Goal: Task Accomplishment & Management: Complete application form

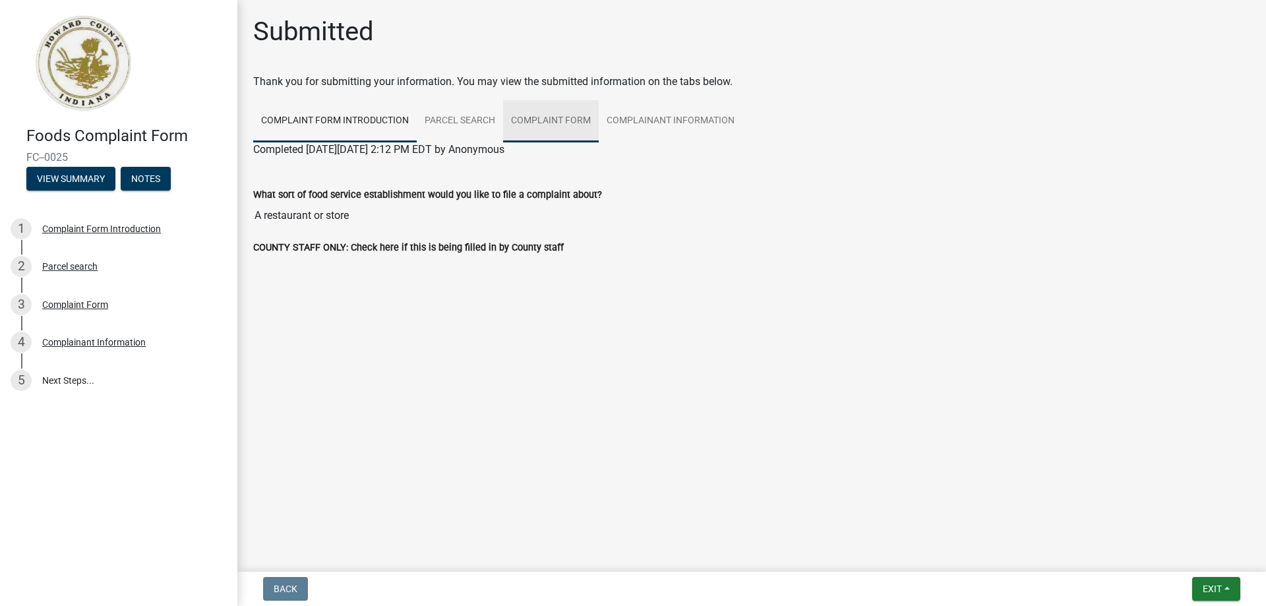
click at [563, 117] on link "Complaint Form" at bounding box center [551, 121] width 96 height 42
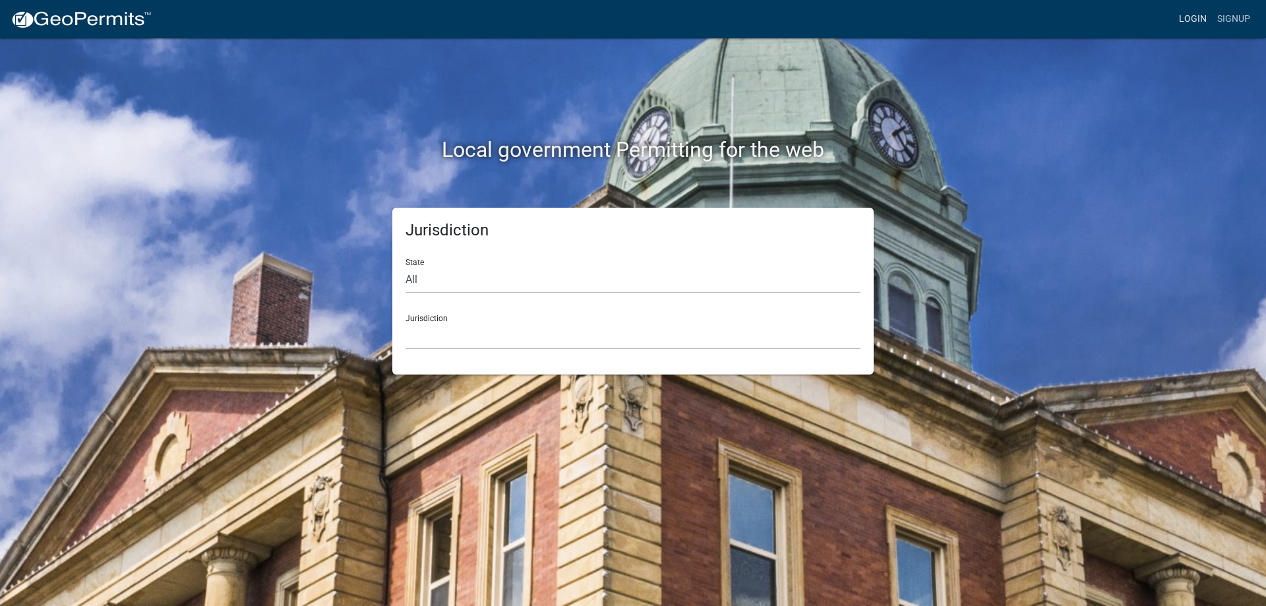
click at [1197, 22] on link "Login" at bounding box center [1193, 19] width 38 height 25
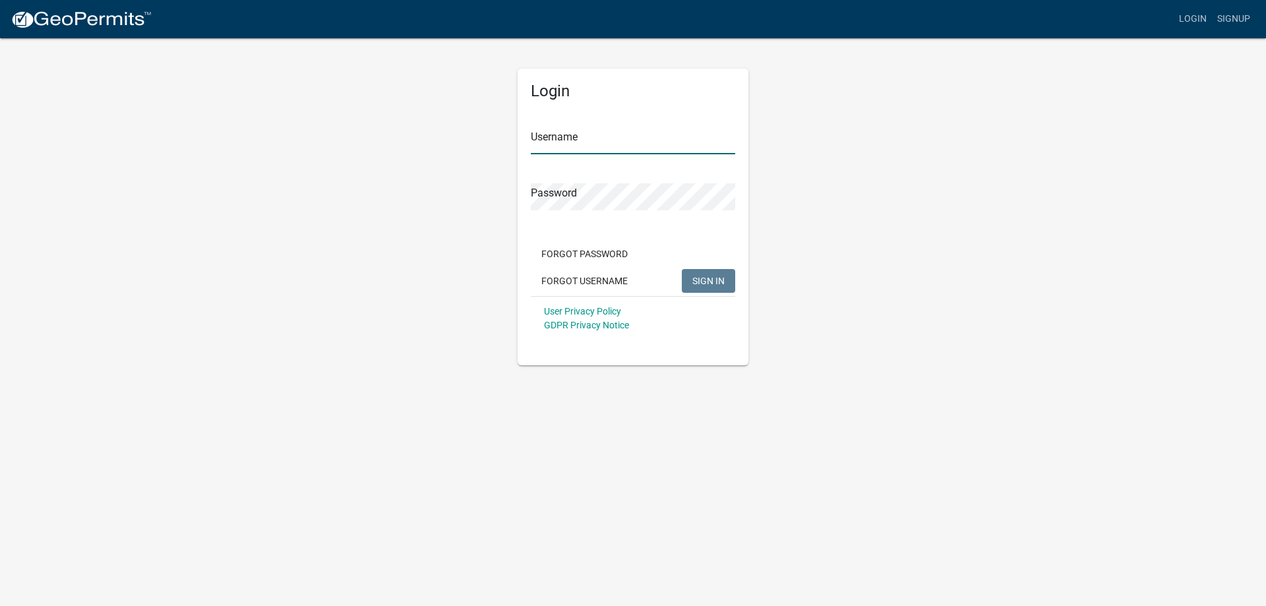
type input "janelle.hunley@howardcountyin.gov"
click at [709, 280] on span "SIGN IN" at bounding box center [709, 280] width 32 height 11
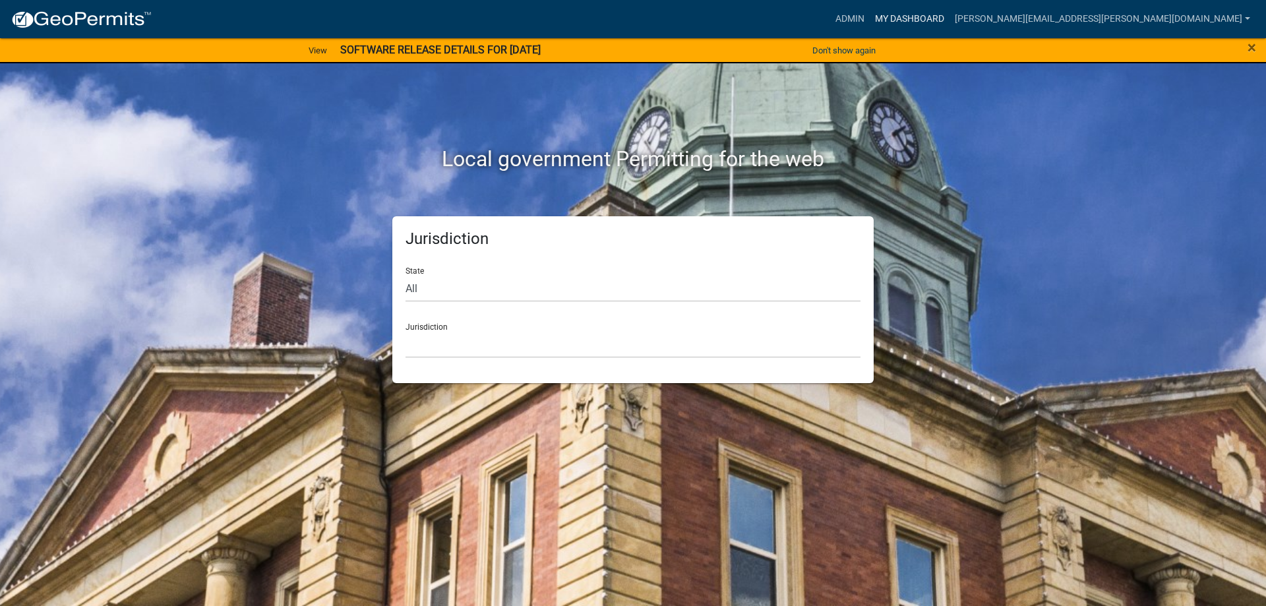
click at [950, 14] on link "My Dashboard" at bounding box center [910, 19] width 80 height 25
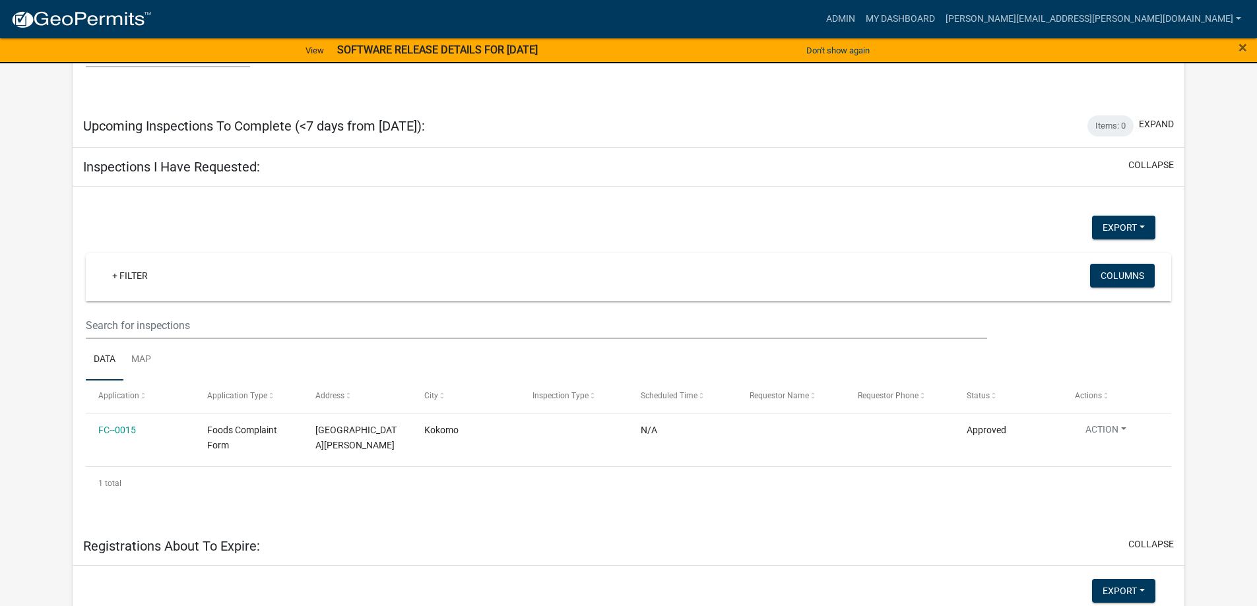
scroll to position [2260, 0]
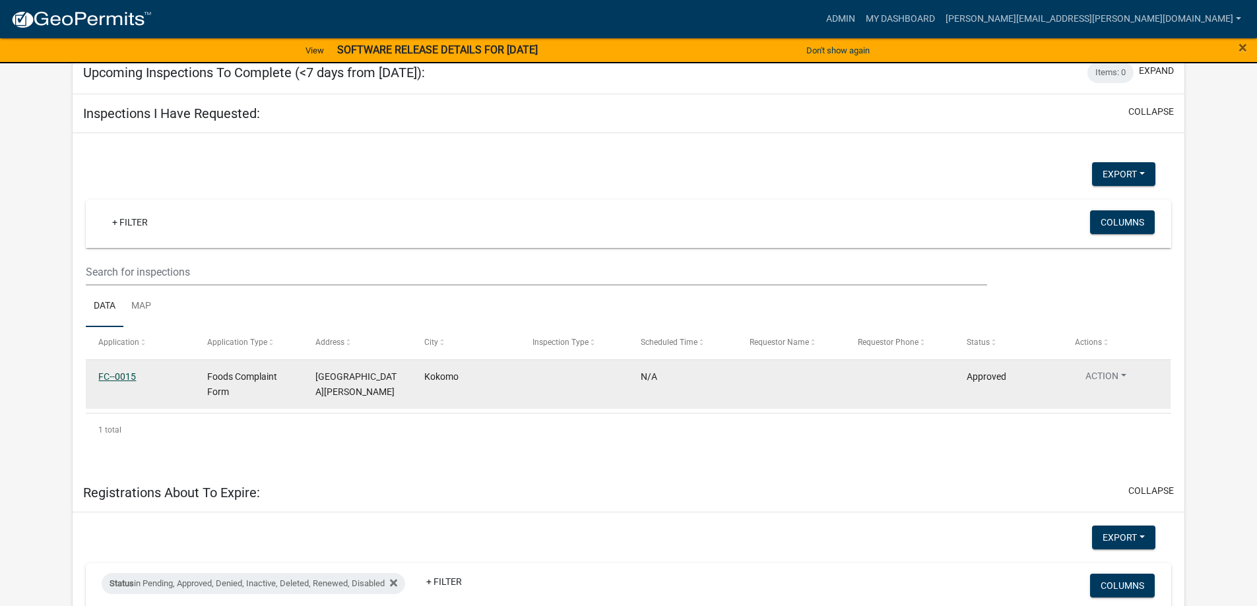
click at [102, 371] on link "FC--0015" at bounding box center [117, 376] width 38 height 11
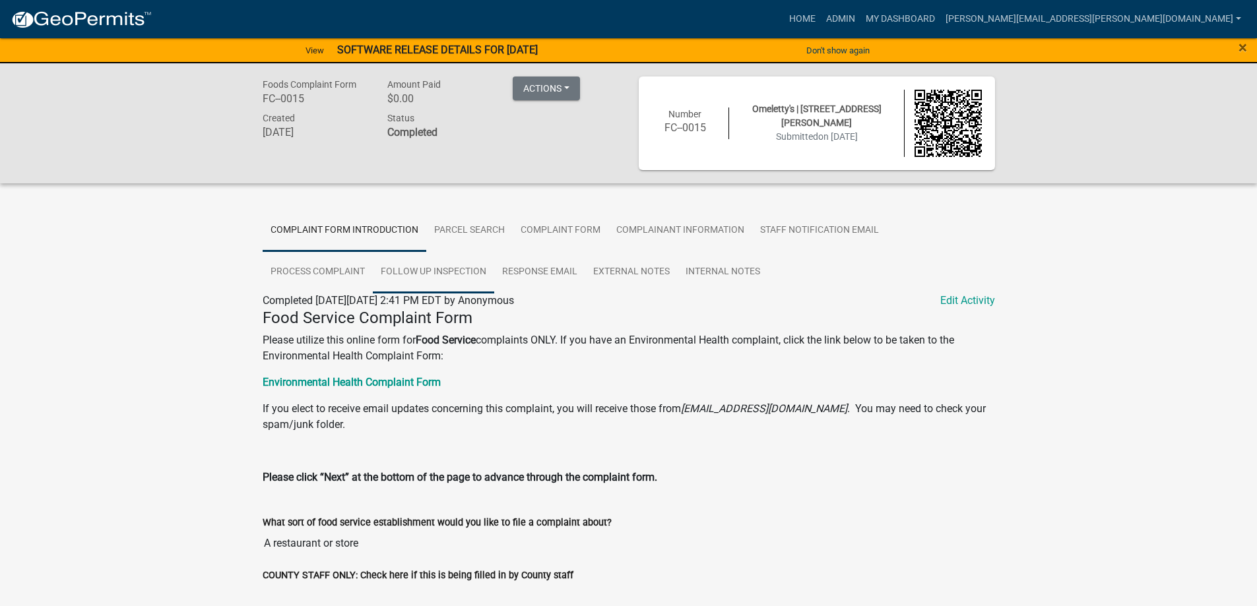
click at [426, 270] on link "Follow Up Inspection" at bounding box center [433, 272] width 121 height 42
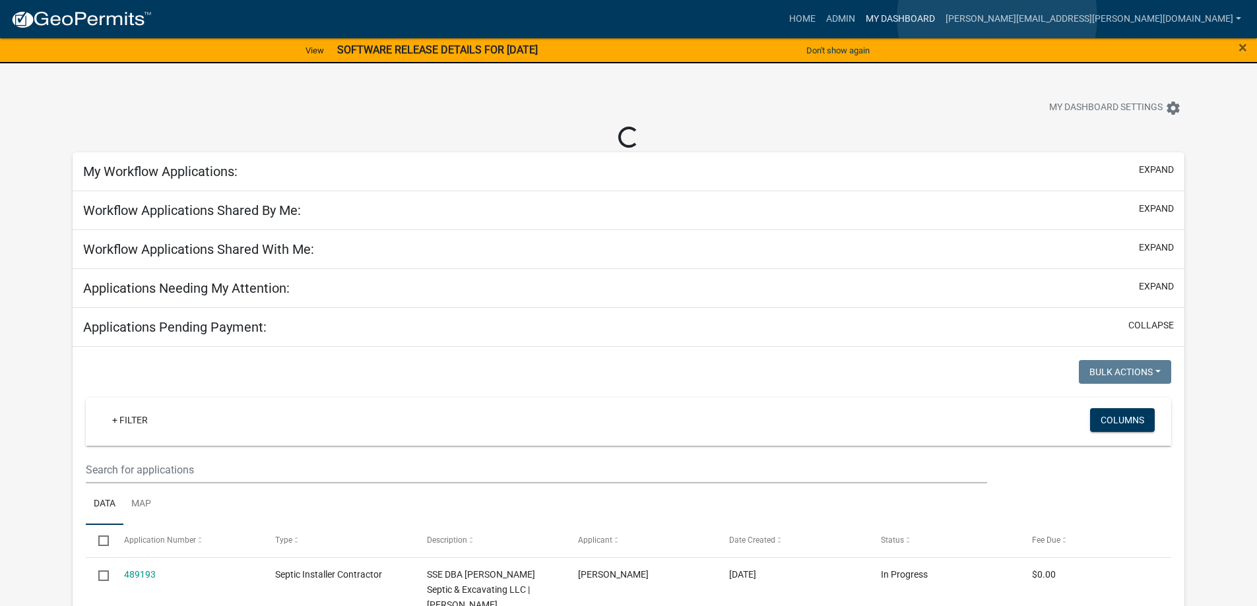
click at [940, 18] on link "My Dashboard" at bounding box center [900, 19] width 80 height 25
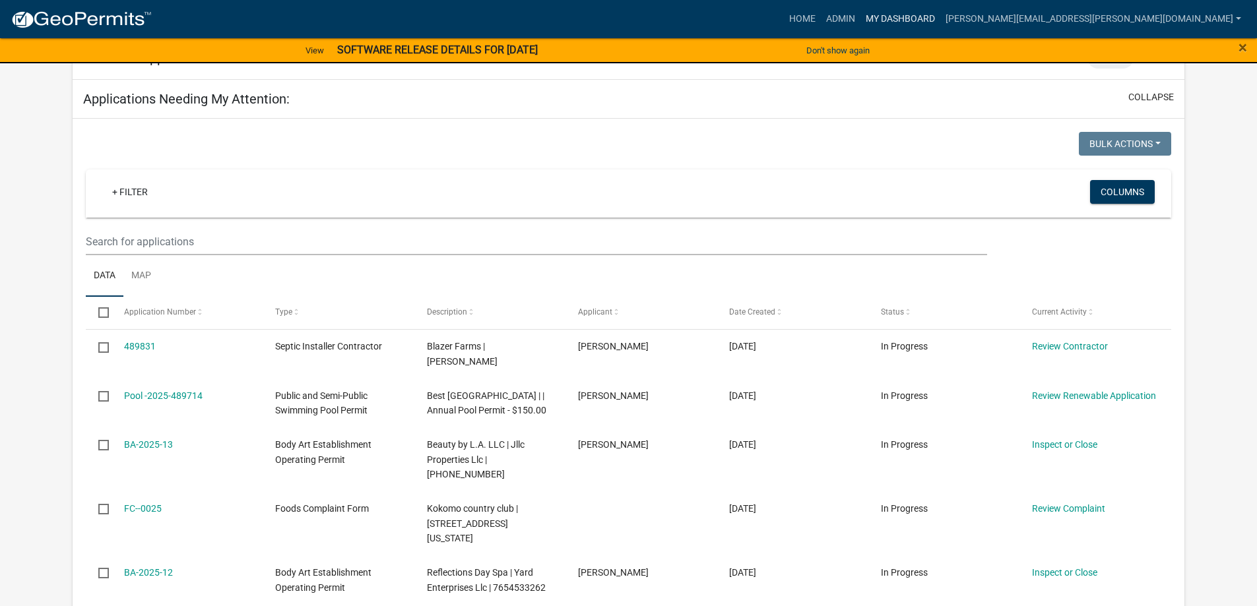
scroll to position [264, 0]
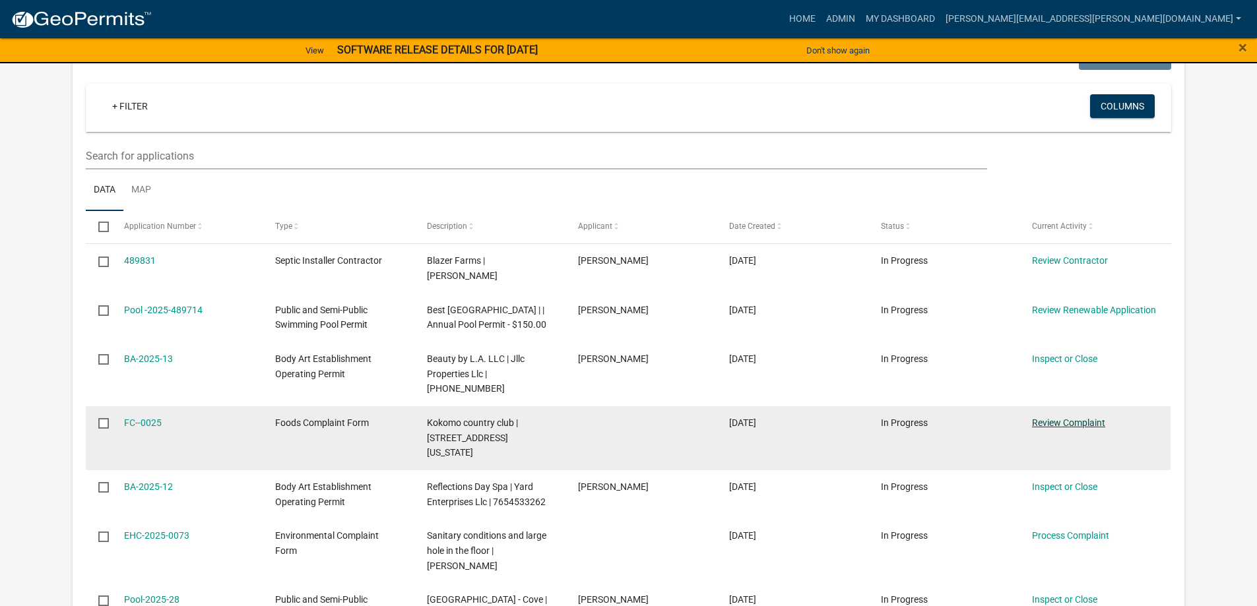
click at [1062, 418] on link "Review Complaint" at bounding box center [1068, 423] width 73 height 11
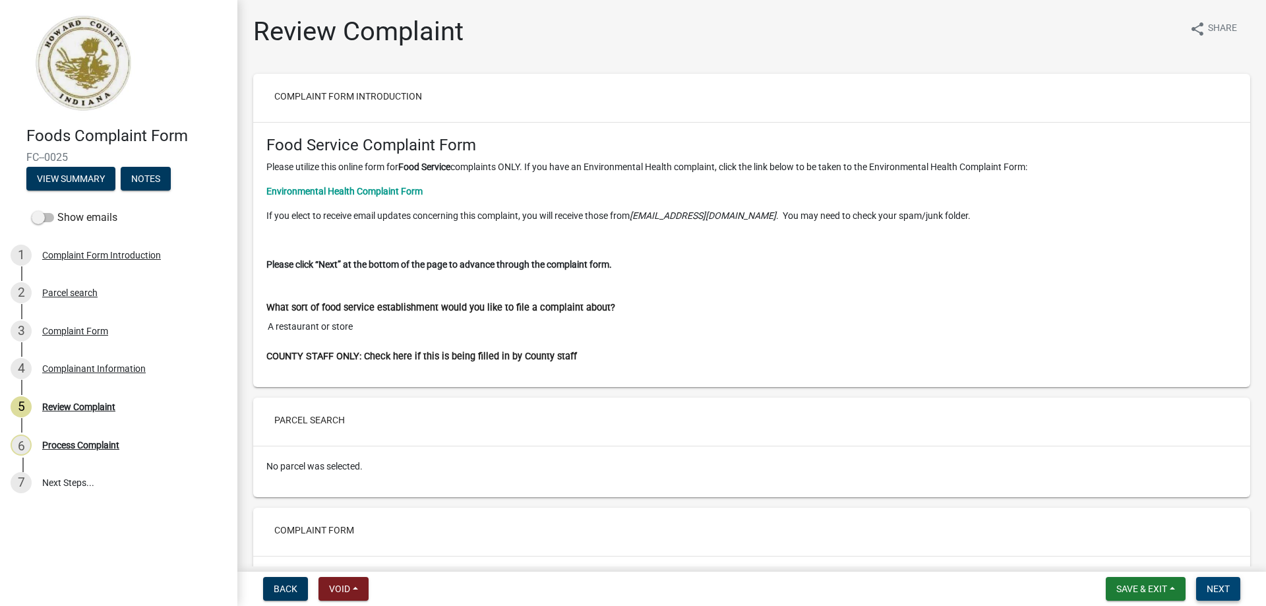
click at [1206, 584] on button "Next" at bounding box center [1218, 589] width 44 height 24
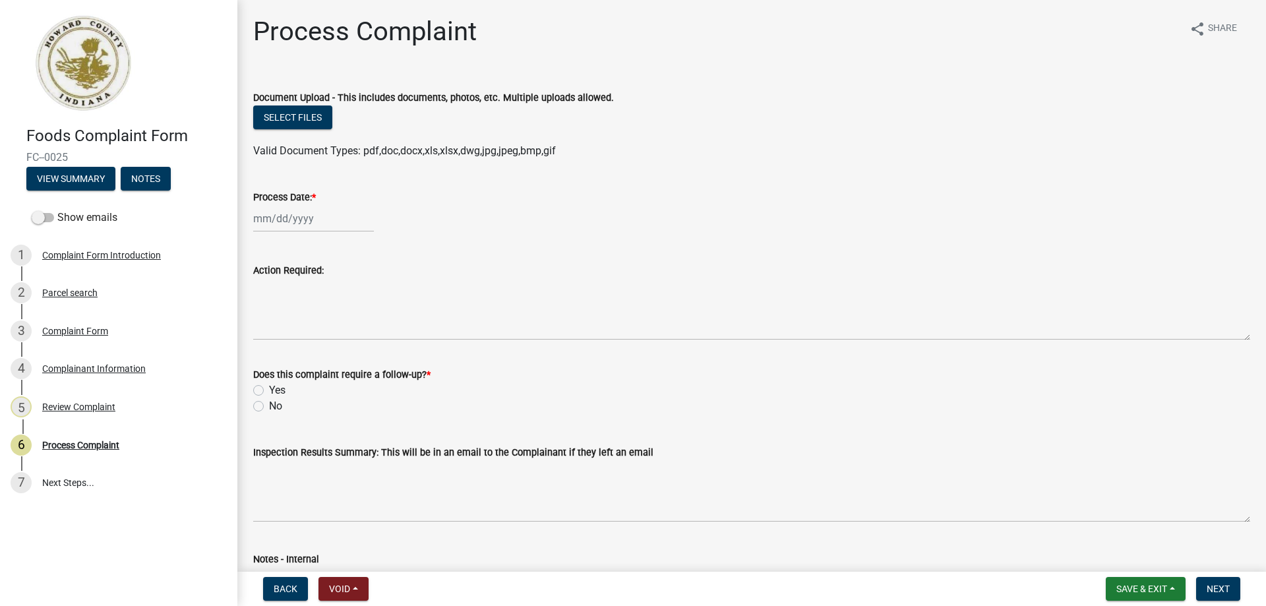
select select "10"
select select "2025"
click at [268, 224] on div "Jan Feb Mar Apr May Jun Jul Aug Sep Oct Nov Dec 1525 1526 1527 1528 1529 1530 1…" at bounding box center [313, 218] width 121 height 27
click at [311, 311] on div "8" at bounding box center [308, 309] width 21 height 21
type input "10/08/2025"
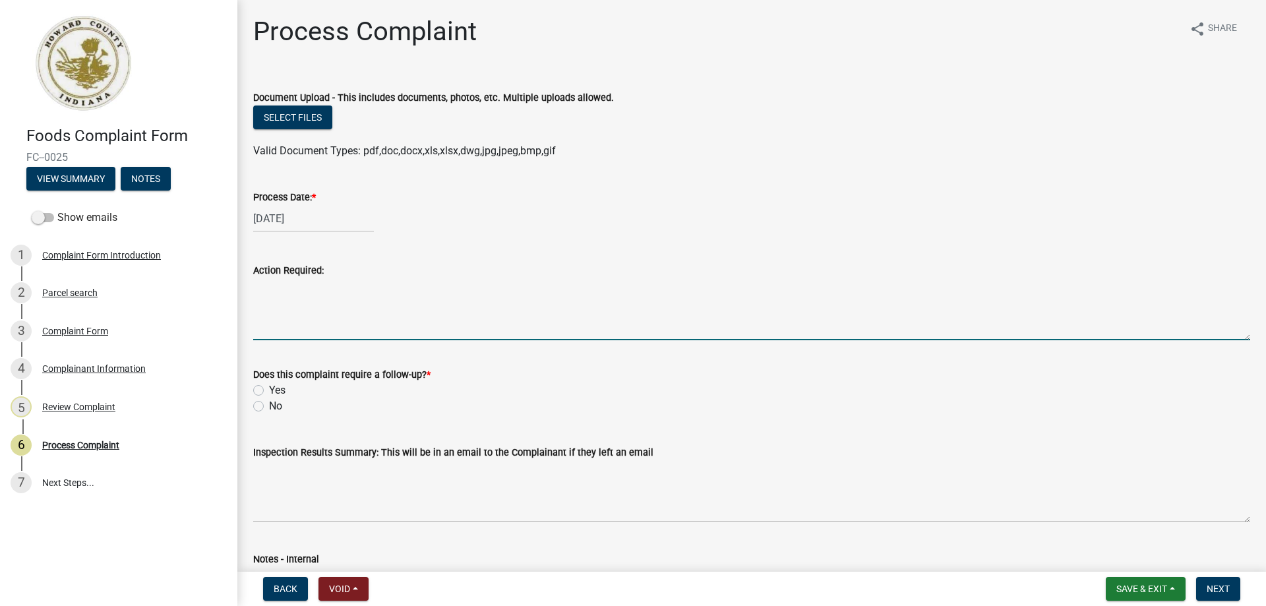
click at [319, 302] on textarea "Action Required:" at bounding box center [751, 309] width 997 height 62
type textarea "C"
type textarea "A"
type textarea "C"
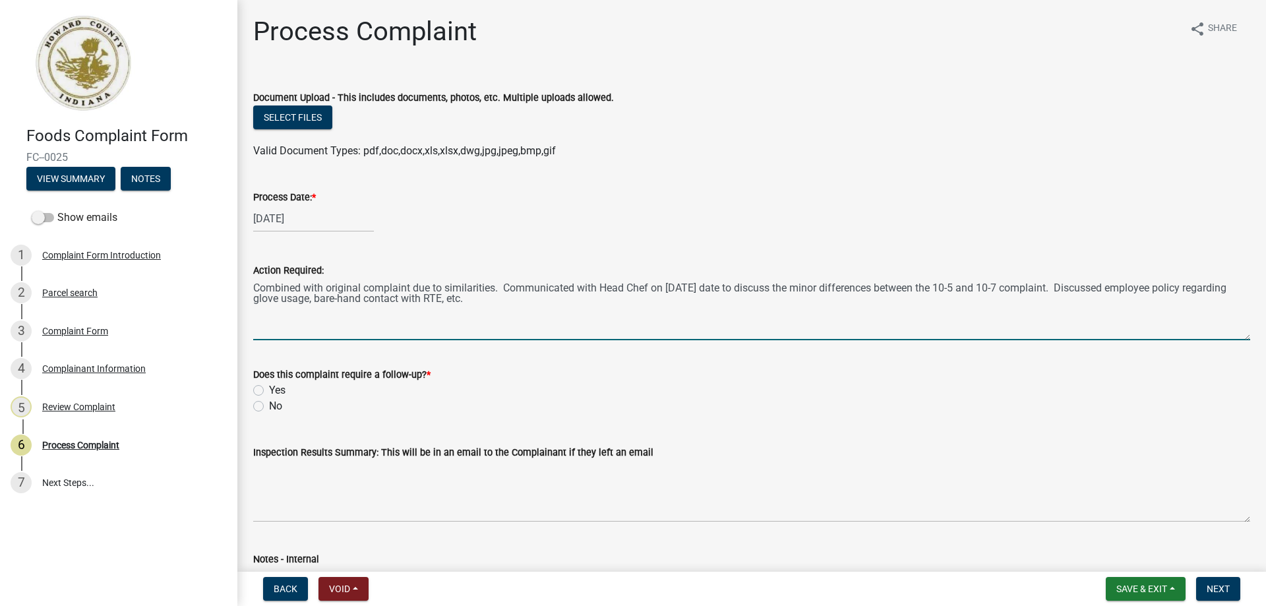
type textarea "Combined with original complaint due to similarities. Communicated with Head Ch…"
click at [269, 405] on label "No" at bounding box center [275, 406] width 13 height 16
click at [269, 405] on input "No" at bounding box center [273, 402] width 9 height 9
radio input "true"
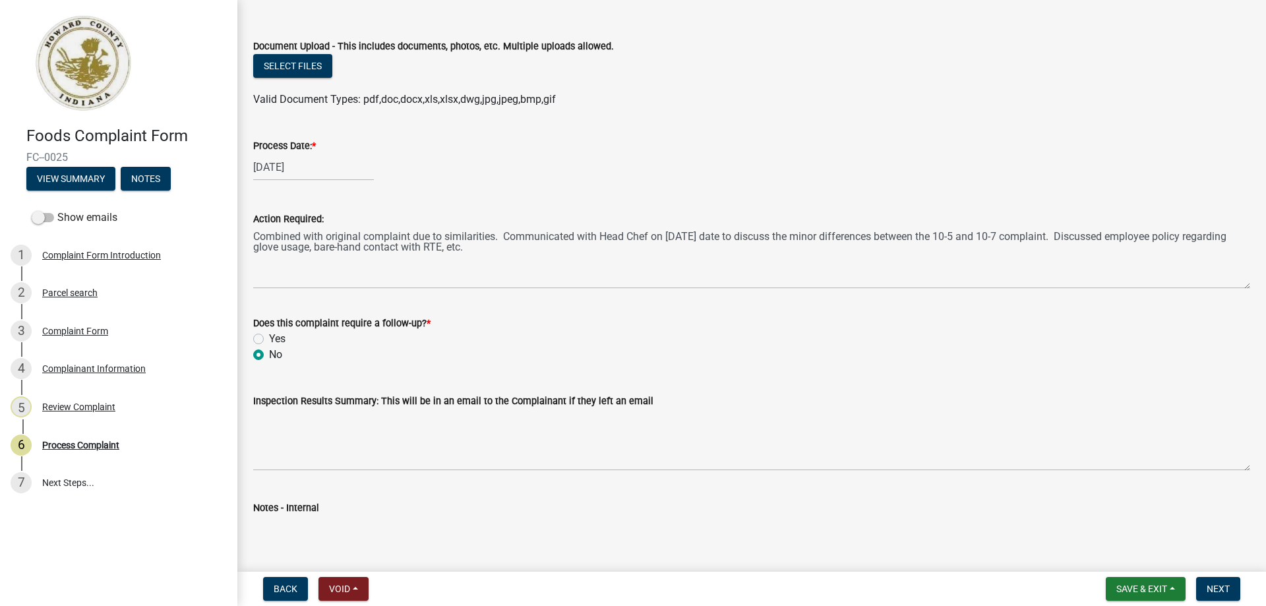
scroll to position [125, 0]
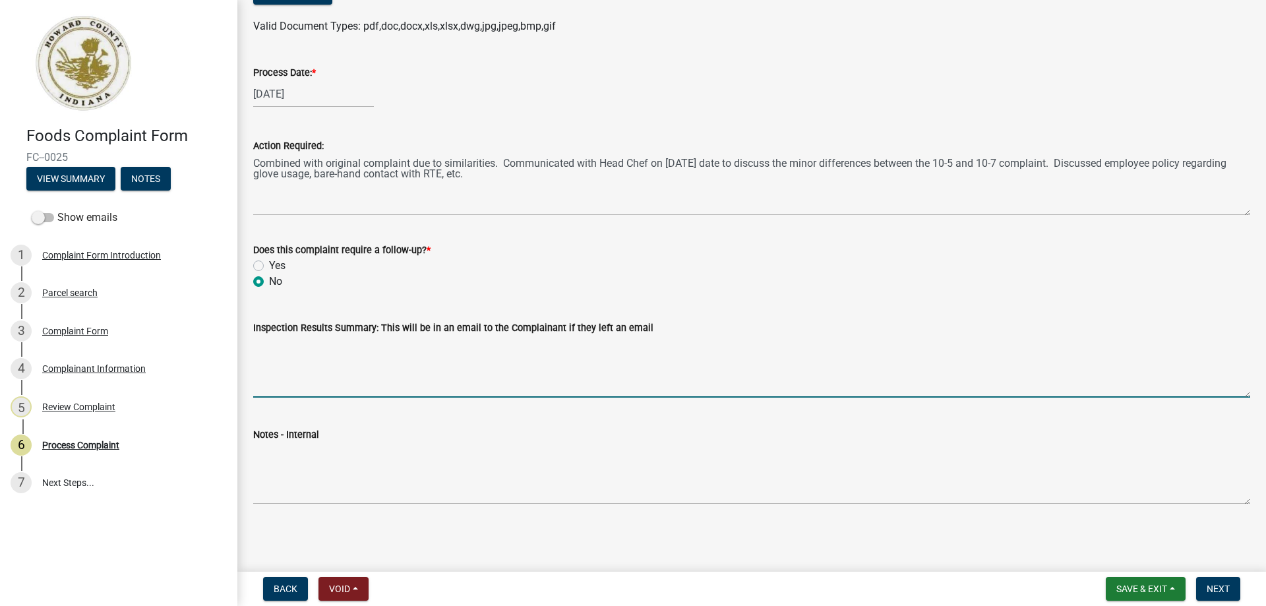
click at [303, 352] on textarea "Inspection Results Summary: This will be in an email to the Complainant if they…" at bounding box center [751, 367] width 997 height 62
type textarea "No further action needed on this complaint; regular routine and complaint inspe…"
click at [1208, 587] on span "Next" at bounding box center [1218, 589] width 23 height 11
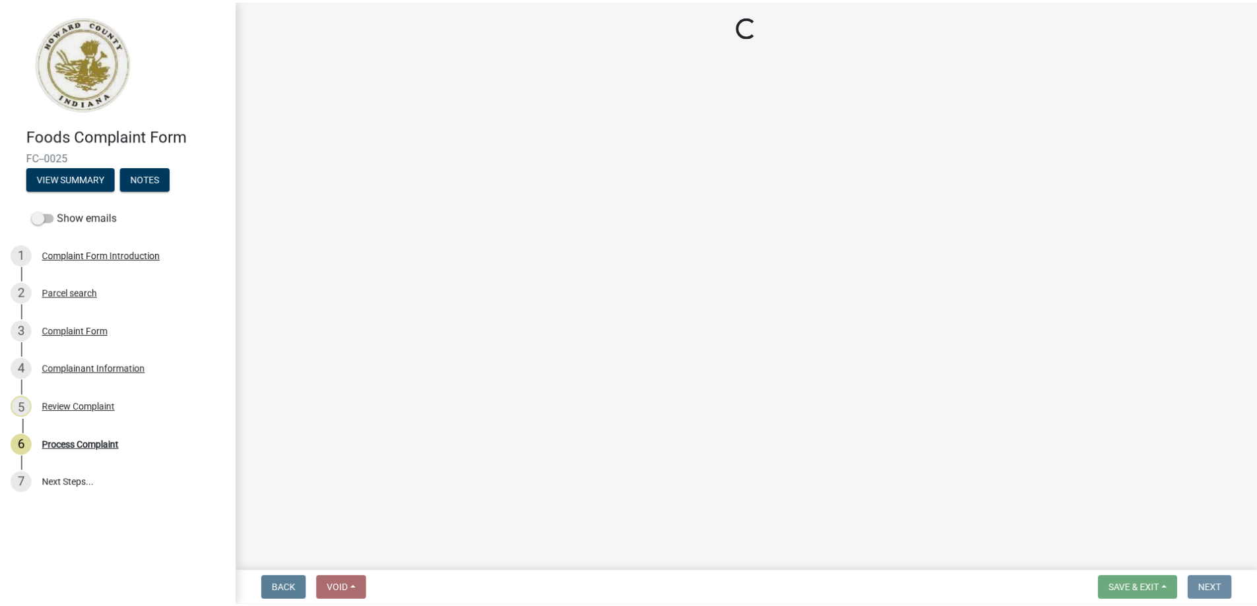
scroll to position [0, 0]
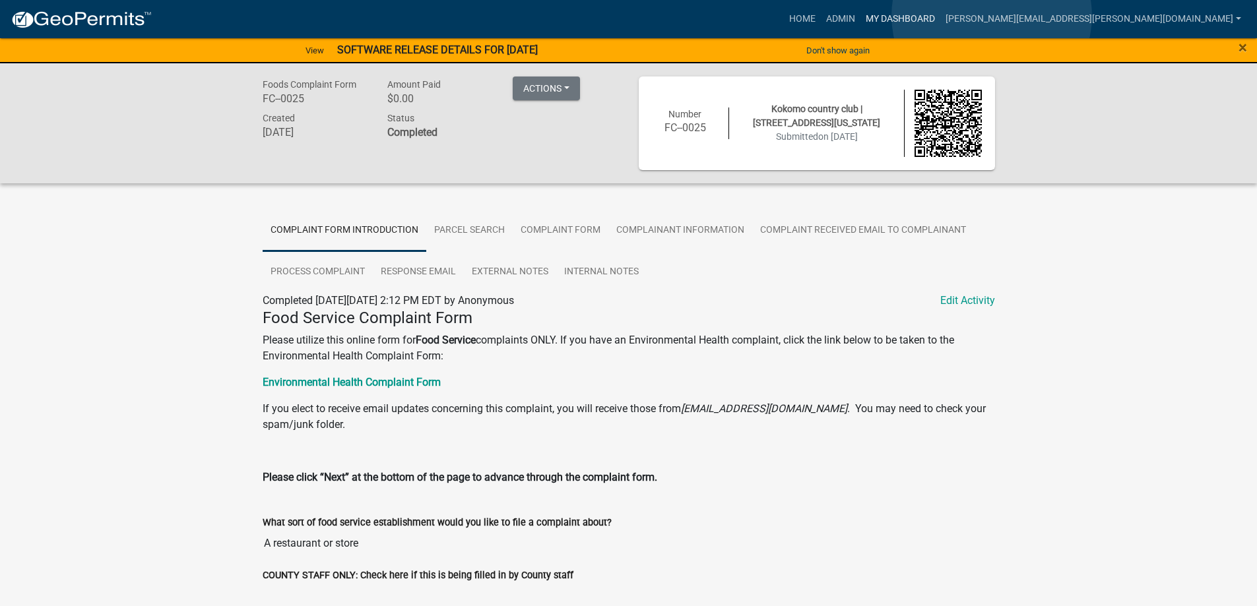
click at [940, 16] on link "My Dashboard" at bounding box center [900, 19] width 80 height 25
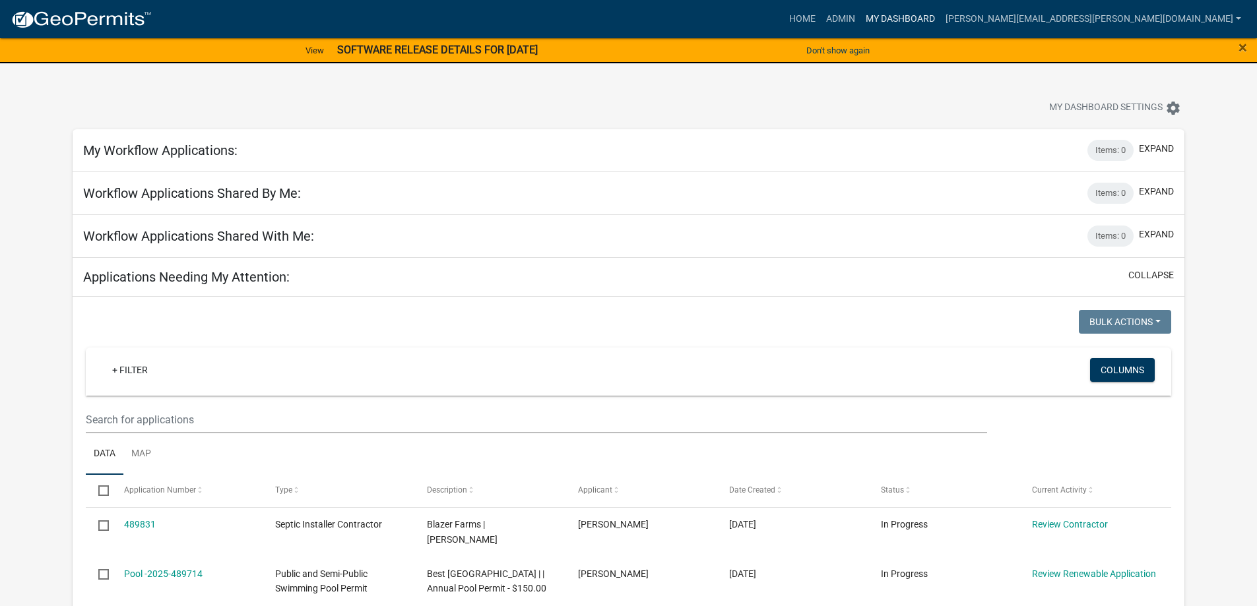
click at [940, 21] on link "My Dashboard" at bounding box center [900, 19] width 80 height 25
click at [860, 13] on link "Admin" at bounding box center [841, 19] width 40 height 25
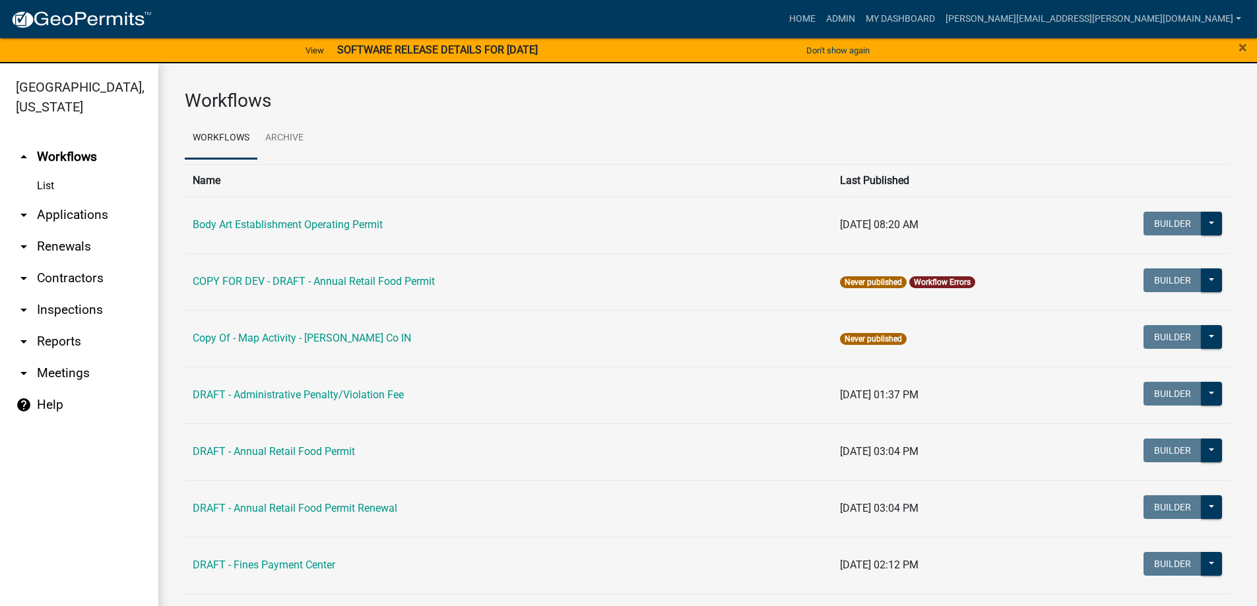
click at [73, 249] on link "arrow_drop_down Renewals" at bounding box center [79, 247] width 158 height 32
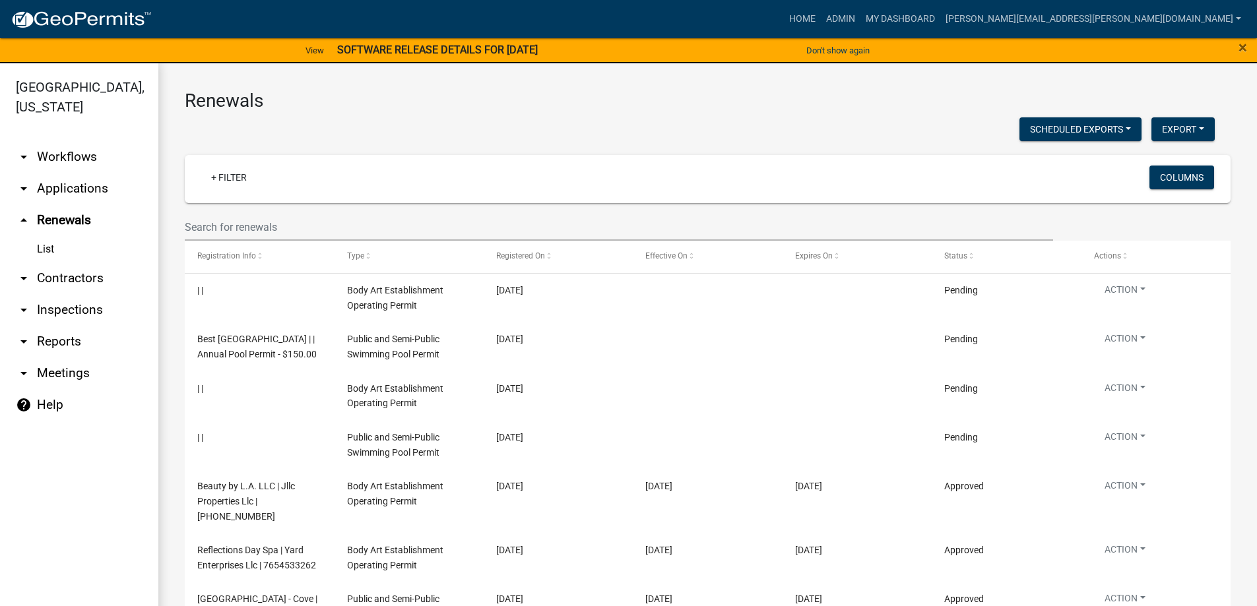
click at [61, 190] on link "arrow_drop_down Applications" at bounding box center [79, 189] width 158 height 32
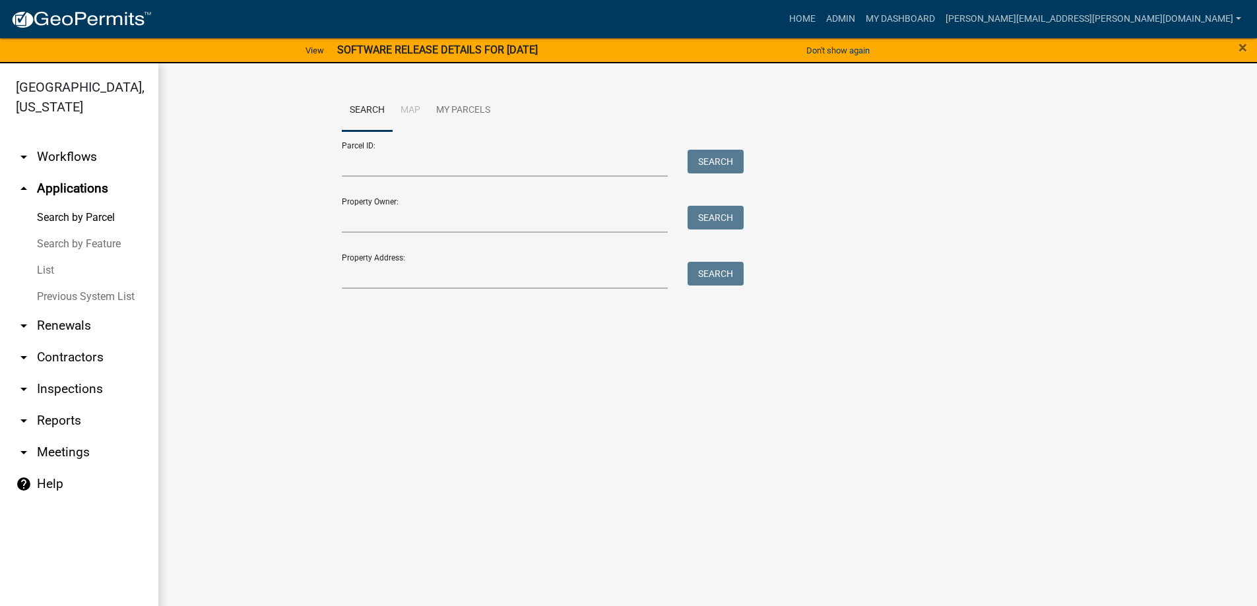
click at [51, 268] on link "List" at bounding box center [79, 270] width 158 height 26
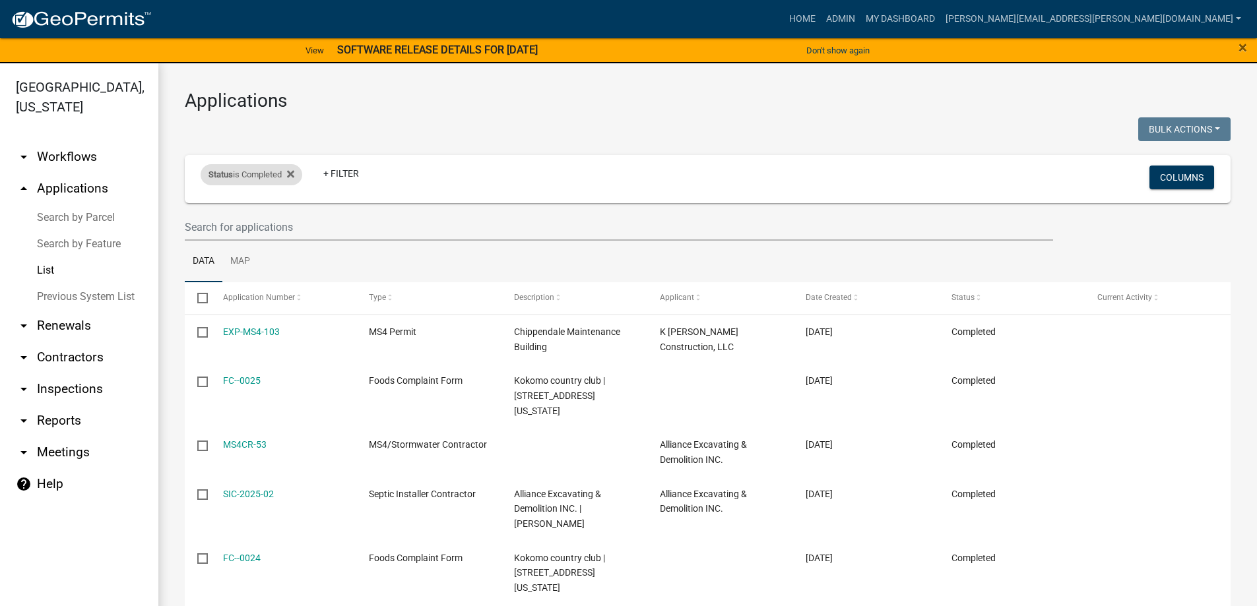
click at [249, 175] on div "Status is Completed" at bounding box center [252, 174] width 102 height 21
click at [233, 220] on select "Select an option Not Started In Progress Completed Expired Locked Withdrawn Voi…" at bounding box center [253, 223] width 132 height 27
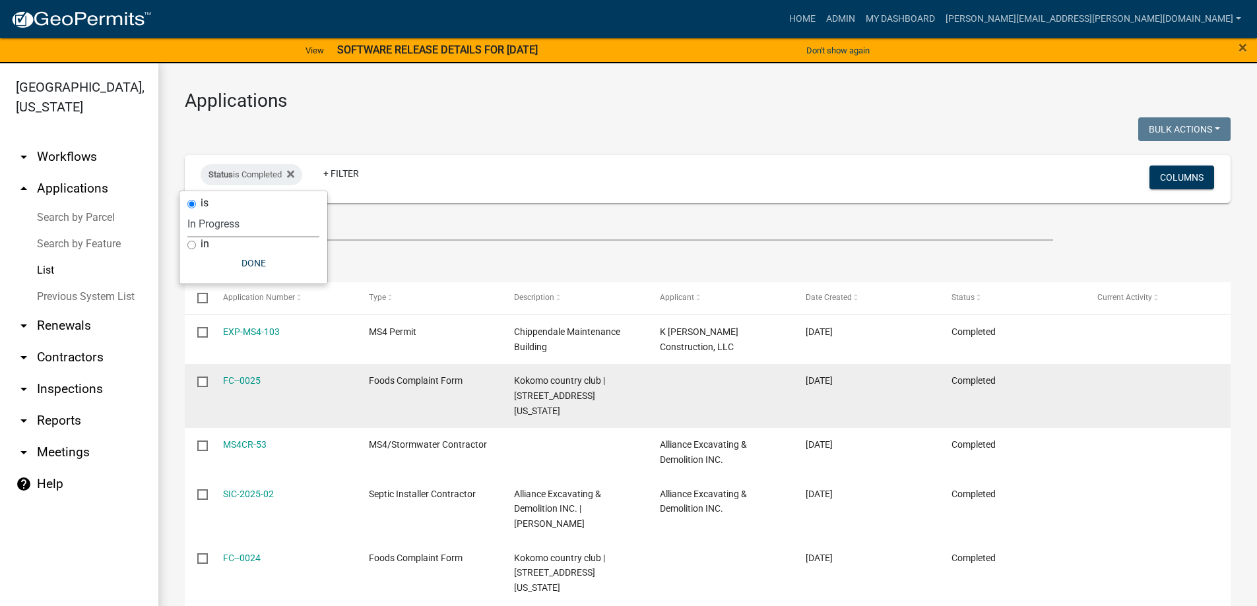
click at [188, 210] on select "Select an option Not Started In Progress Completed Expired Locked Withdrawn Voi…" at bounding box center [253, 223] width 132 height 27
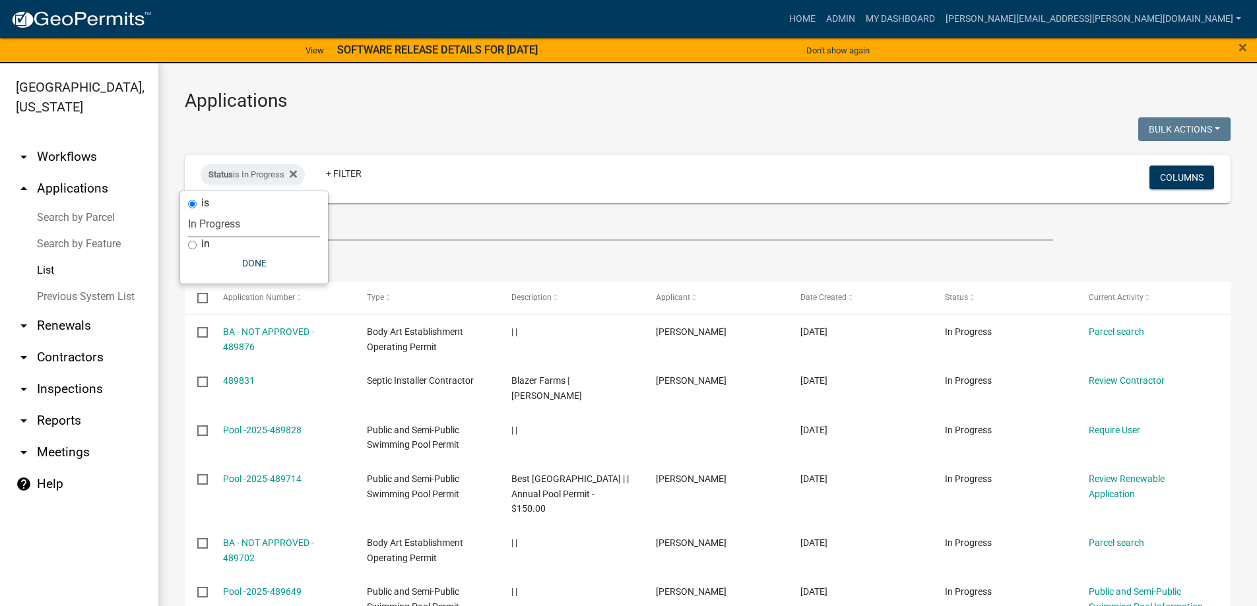
click at [240, 226] on select "Select an option Not Started In Progress Completed Expired Locked Withdrawn Voi…" at bounding box center [254, 223] width 132 height 27
select select "2"
click at [188, 210] on select "Select an option Not Started In Progress Completed Expired Locked Withdrawn Voi…" at bounding box center [254, 223] width 132 height 27
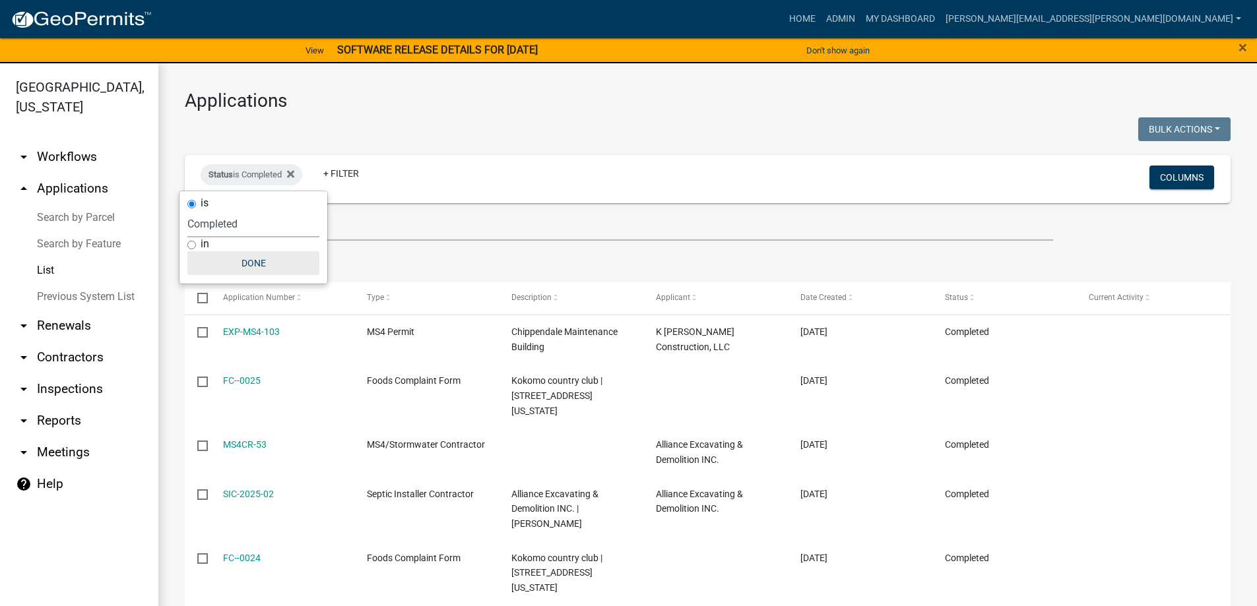
click at [246, 261] on button "Done" at bounding box center [253, 263] width 132 height 24
click at [1107, 21] on link "janelle.hunley@howardcountyin.gov" at bounding box center [1093, 19] width 306 height 25
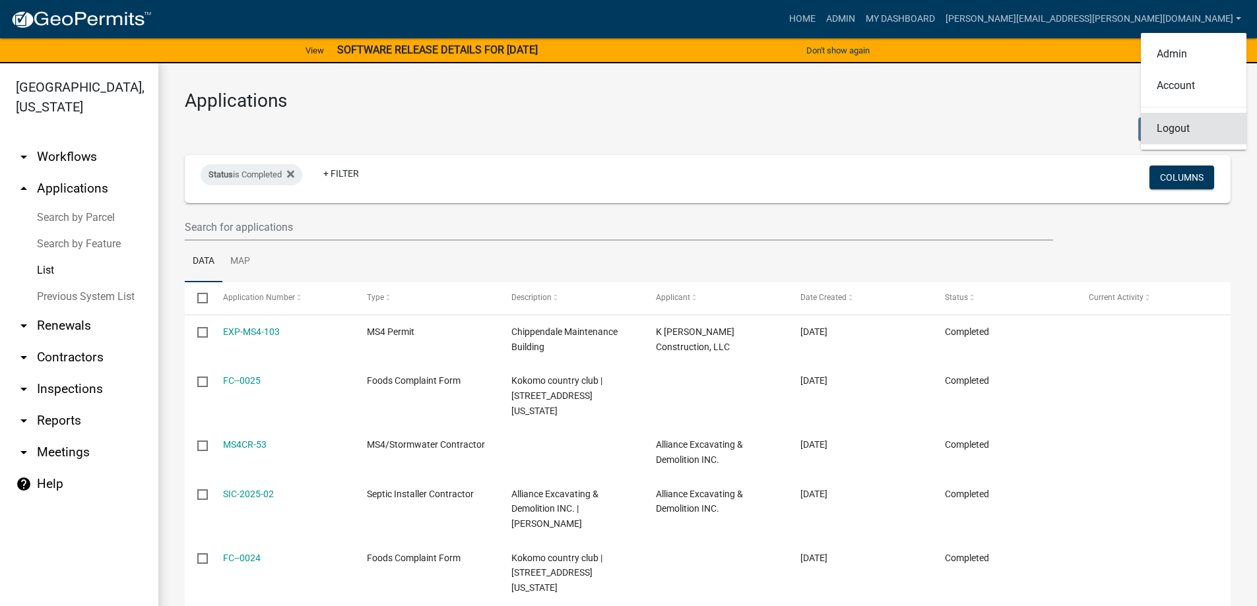
click at [1172, 128] on link "Logout" at bounding box center [1193, 129] width 106 height 32
